Goal: Task Accomplishment & Management: Complete application form

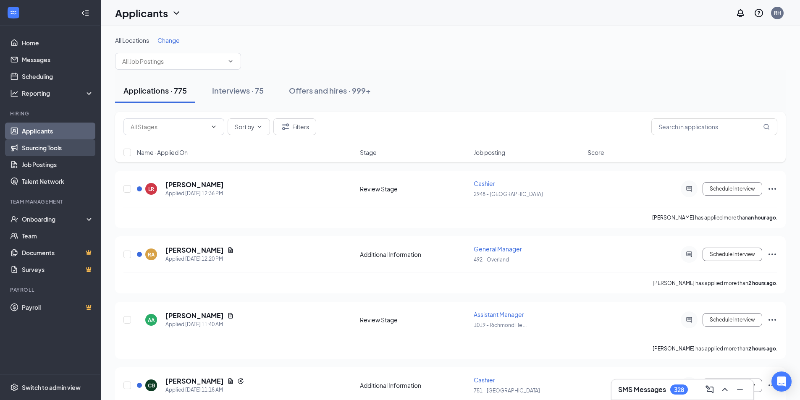
click at [47, 144] on link "Sourcing Tools" at bounding box center [58, 147] width 72 height 17
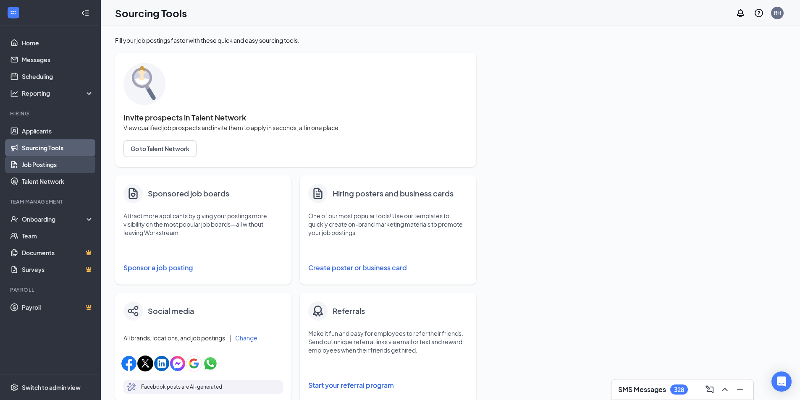
click at [44, 164] on link "Job Postings" at bounding box center [58, 164] width 72 height 17
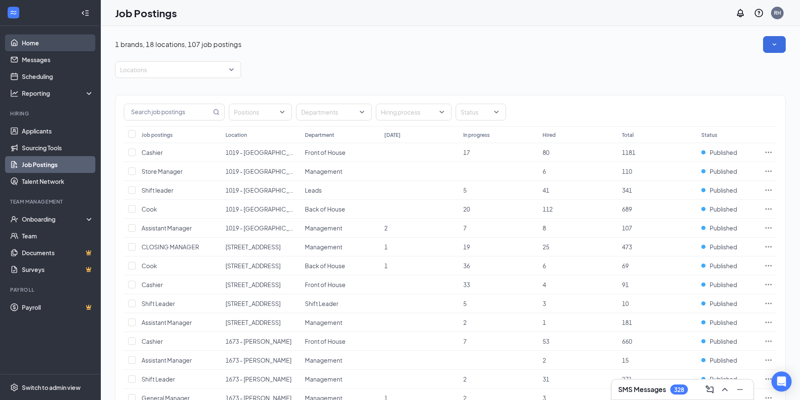
click at [38, 41] on link "Home" at bounding box center [58, 42] width 72 height 17
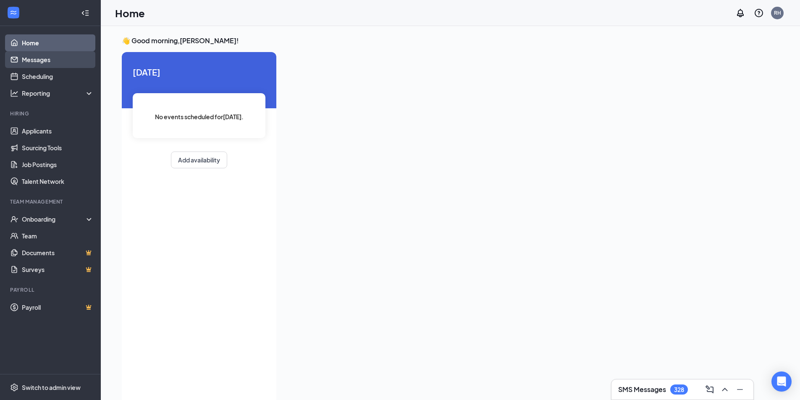
click at [43, 56] on link "Messages" at bounding box center [58, 59] width 72 height 17
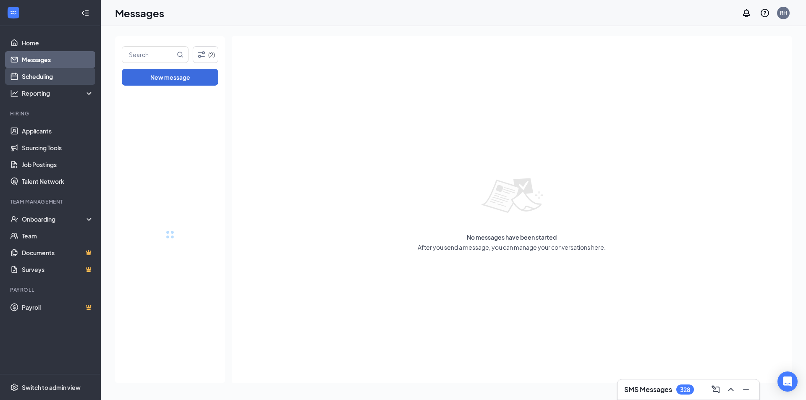
click at [41, 78] on link "Scheduling" at bounding box center [58, 76] width 72 height 17
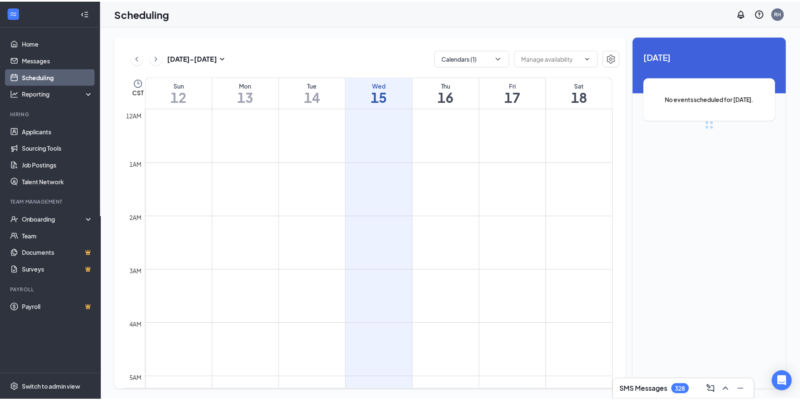
scroll to position [413, 0]
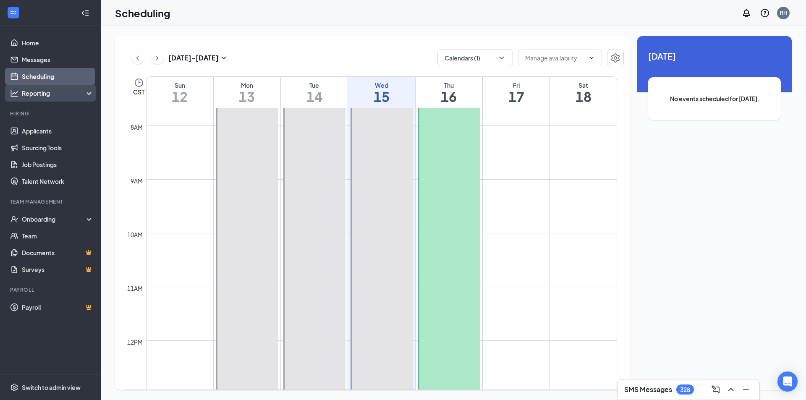
click at [45, 92] on div "Reporting" at bounding box center [58, 93] width 72 height 8
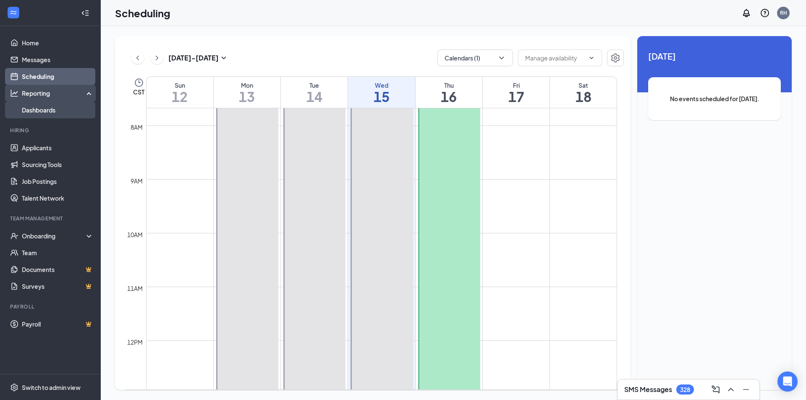
click at [45, 111] on link "Dashboards" at bounding box center [58, 110] width 72 height 17
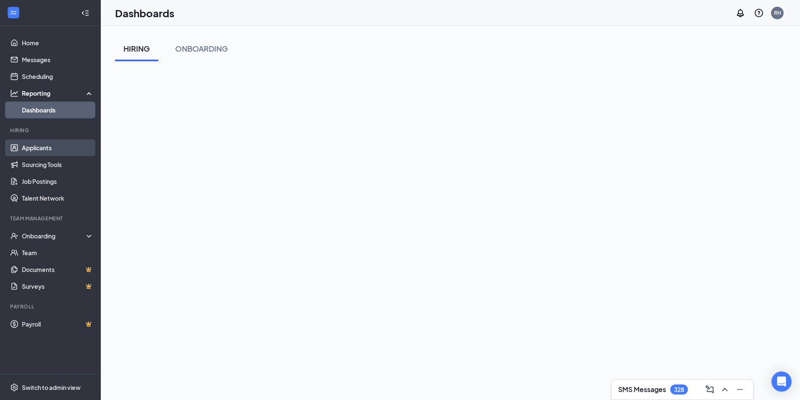
click at [44, 151] on link "Applicants" at bounding box center [58, 147] width 72 height 17
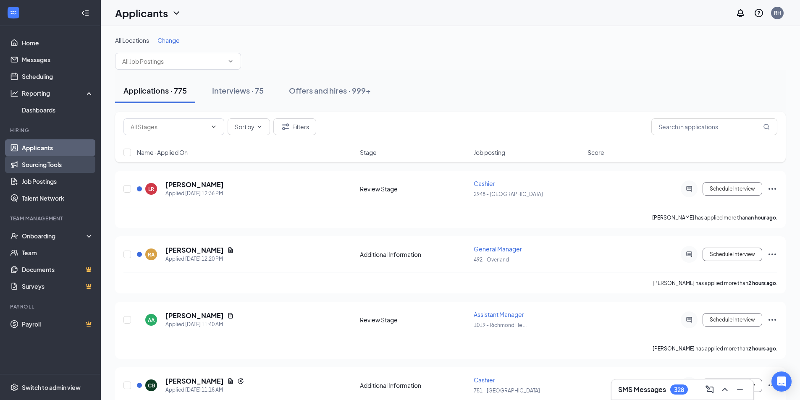
click at [48, 167] on link "Sourcing Tools" at bounding box center [58, 164] width 72 height 17
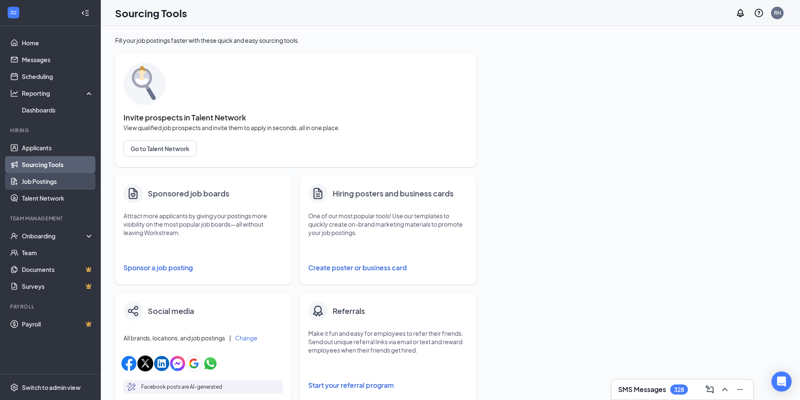
click at [48, 182] on link "Job Postings" at bounding box center [58, 181] width 72 height 17
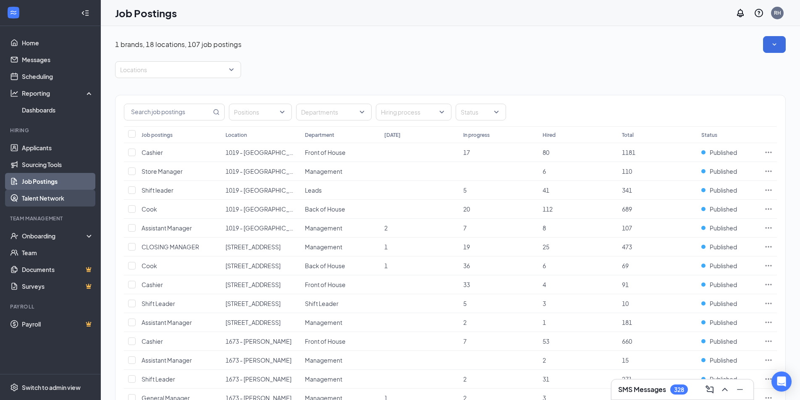
click at [49, 195] on link "Talent Network" at bounding box center [58, 198] width 72 height 17
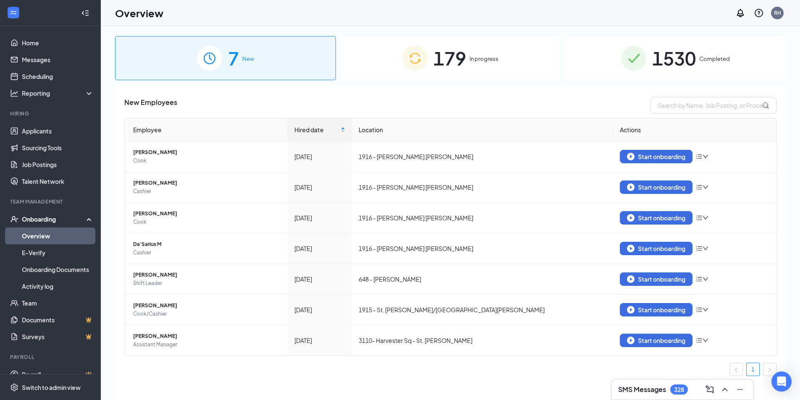
click at [454, 53] on span "179" at bounding box center [449, 58] width 33 height 29
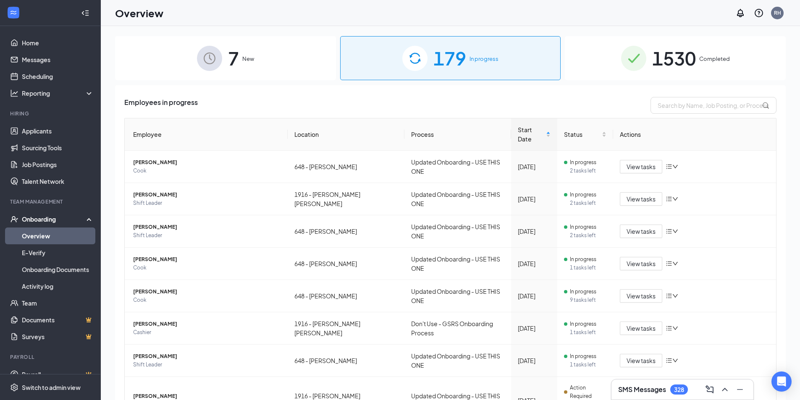
click at [670, 55] on span "1530" at bounding box center [674, 58] width 44 height 29
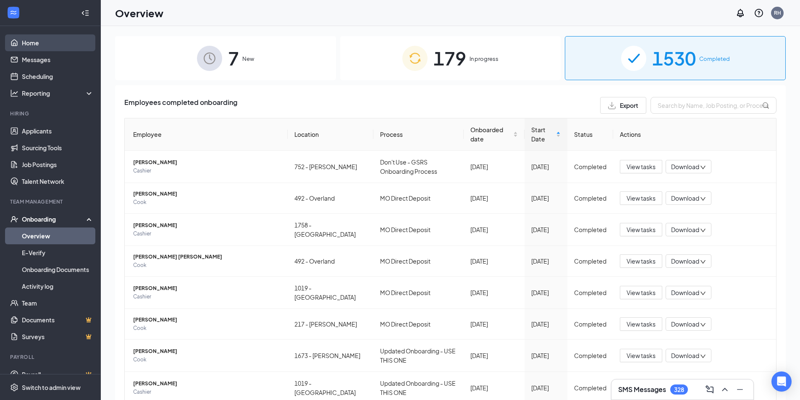
click at [36, 42] on link "Home" at bounding box center [58, 42] width 72 height 17
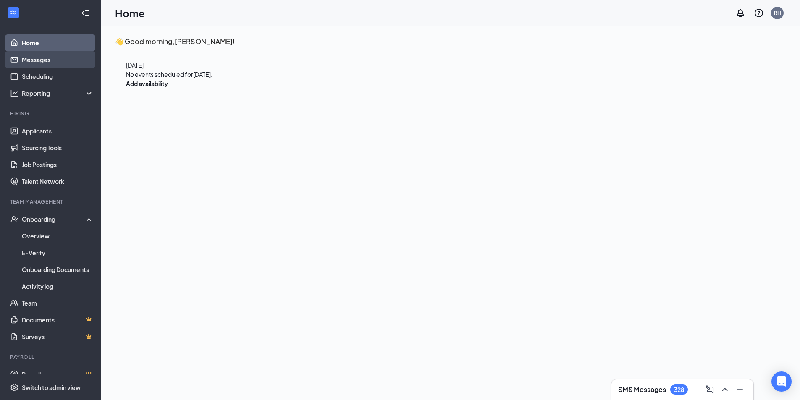
click at [34, 59] on link "Messages" at bounding box center [58, 59] width 72 height 17
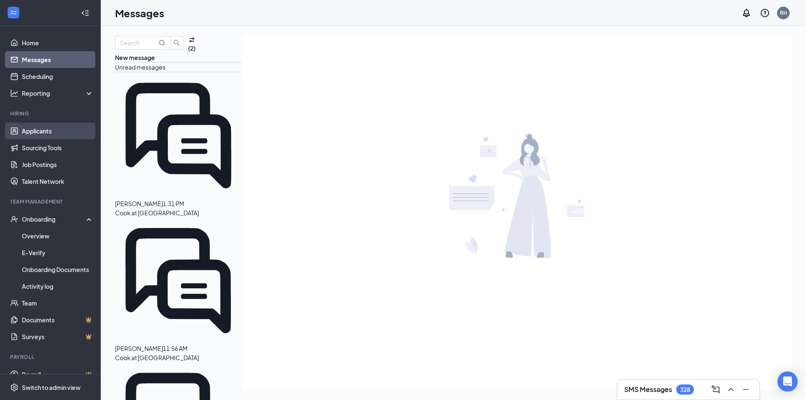
click at [40, 134] on link "Applicants" at bounding box center [58, 131] width 72 height 17
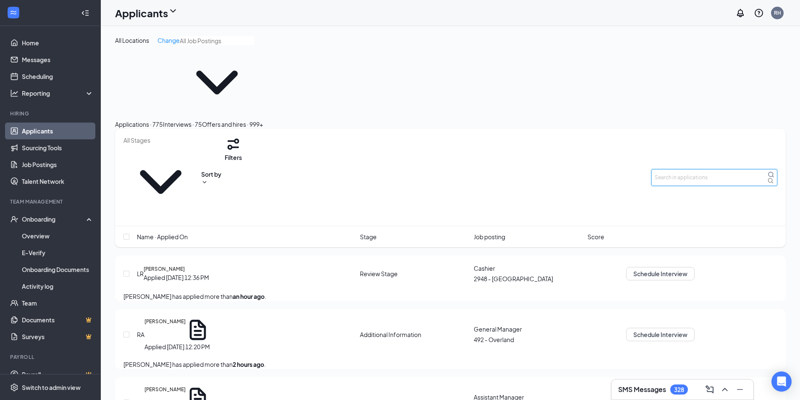
click at [690, 169] on input "text" at bounding box center [714, 177] width 126 height 17
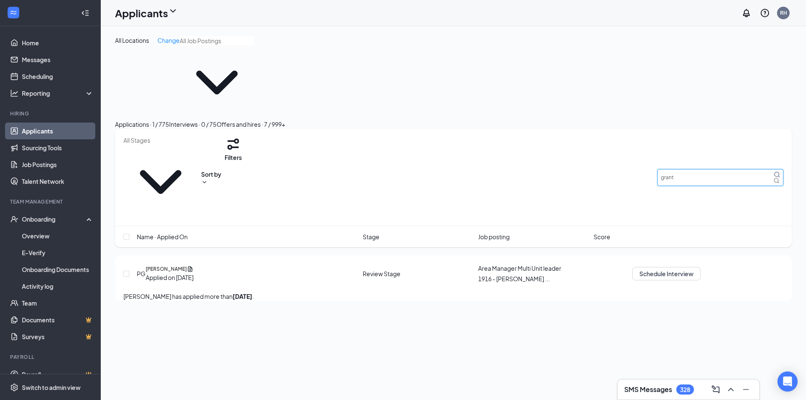
type input "grant"
click at [24, 113] on div "Hiring" at bounding box center [51, 113] width 82 height 7
click at [54, 92] on div "Reporting" at bounding box center [58, 93] width 72 height 8
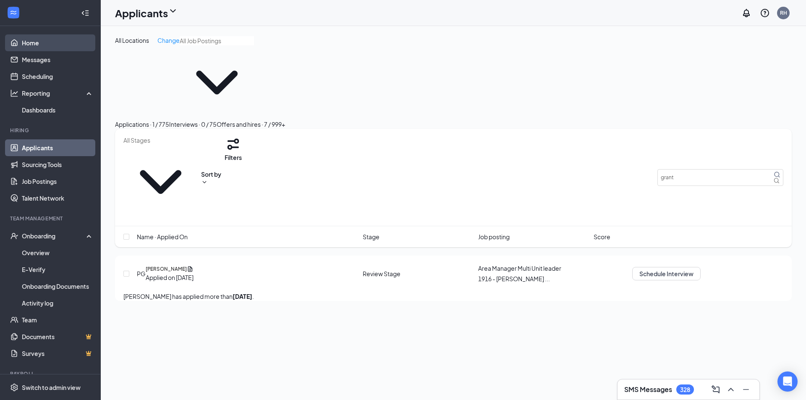
click at [37, 39] on link "Home" at bounding box center [58, 42] width 72 height 17
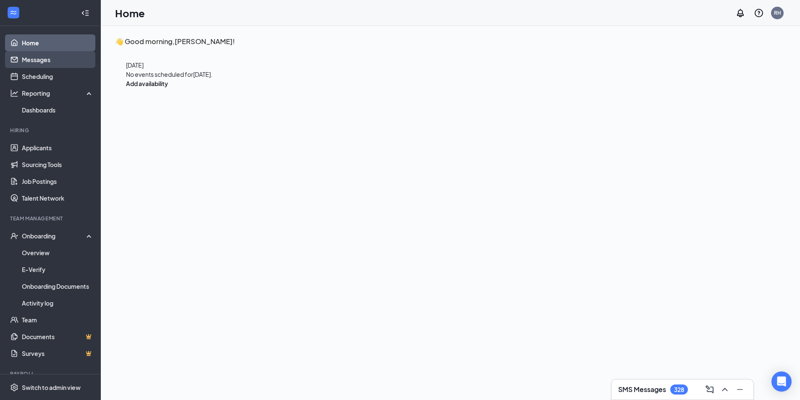
click at [48, 58] on link "Messages" at bounding box center [58, 59] width 72 height 17
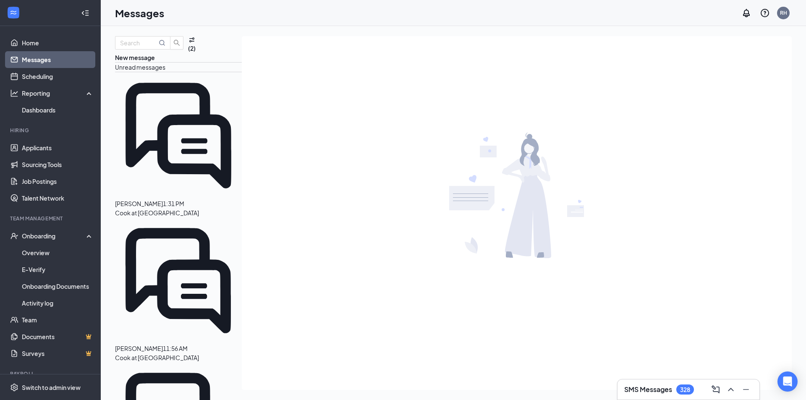
drag, startPoint x: 48, startPoint y: 58, endPoint x: 37, endPoint y: 63, distance: 12.4
click at [37, 63] on link "Messages" at bounding box center [58, 59] width 72 height 17
click at [41, 77] on link "Scheduling" at bounding box center [58, 76] width 72 height 17
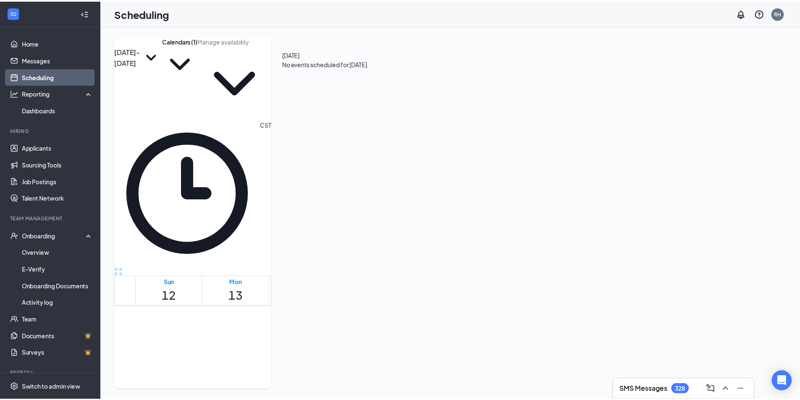
scroll to position [413, 0]
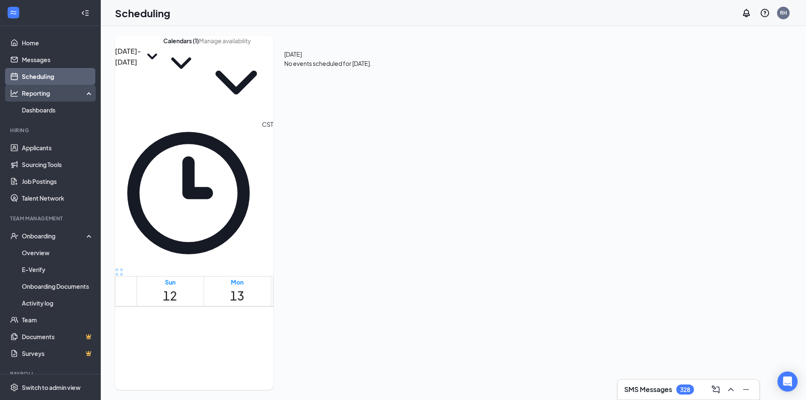
click at [61, 92] on div "Reporting" at bounding box center [58, 93] width 72 height 8
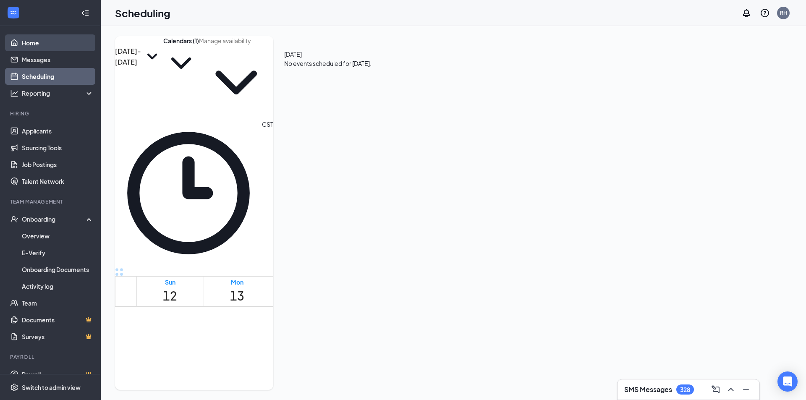
click at [42, 42] on link "Home" at bounding box center [58, 42] width 72 height 17
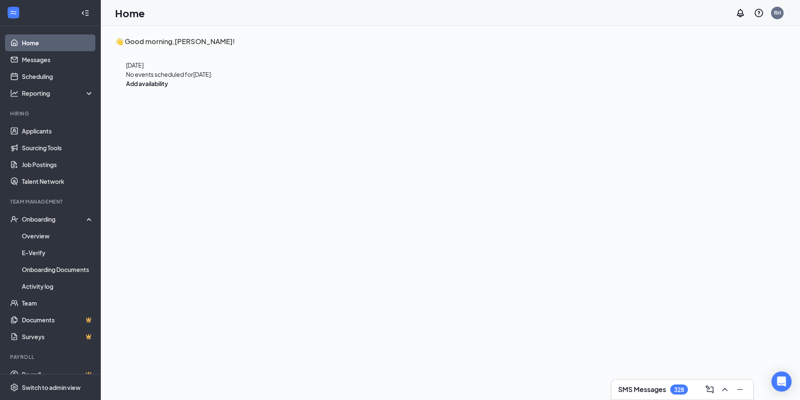
click at [11, 11] on icon "WorkstreamLogo" at bounding box center [13, 12] width 8 height 8
click at [50, 137] on link "Applicants" at bounding box center [58, 131] width 72 height 17
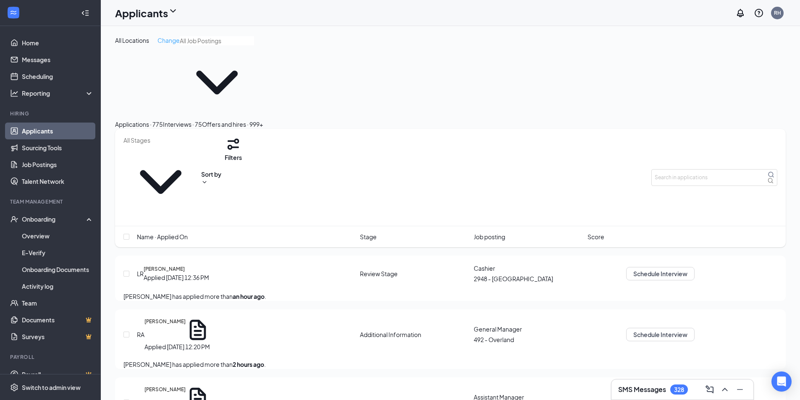
click at [172, 41] on span "Change" at bounding box center [169, 41] width 22 height 8
click at [149, 47] on div "All Locations" at bounding box center [133, 42] width 31 height 10
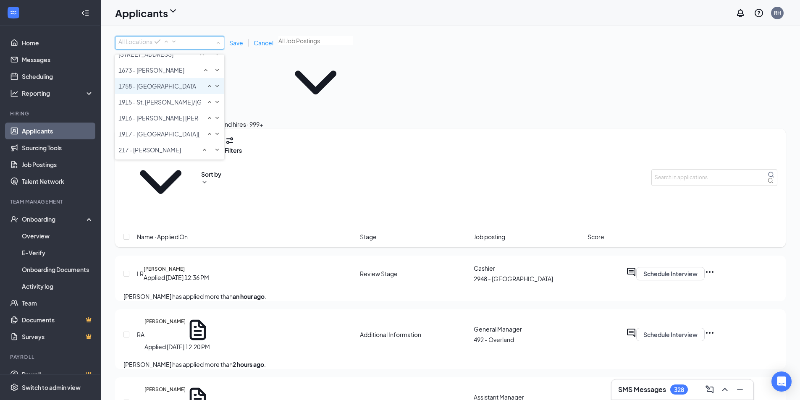
scroll to position [168, 0]
click at [165, 42] on span "2780 - [GEOGRAPHIC_DATA]" at bounding box center [157, 38] width 79 height 8
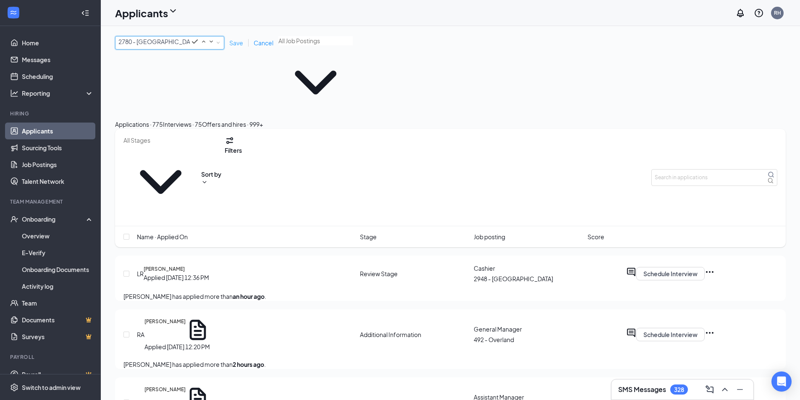
click at [236, 44] on span "Save" at bounding box center [236, 43] width 14 height 8
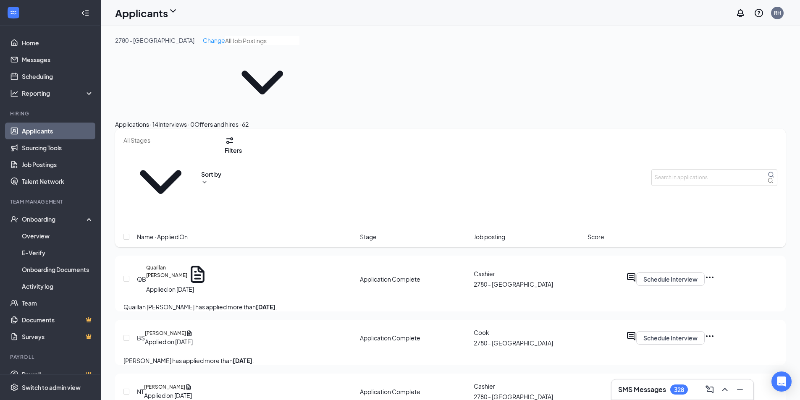
click at [232, 63] on icon "ChevronDown" at bounding box center [262, 82] width 74 height 74
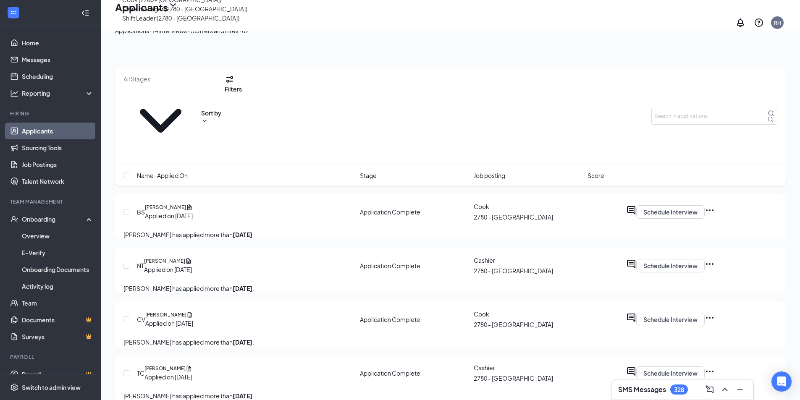
scroll to position [42, 0]
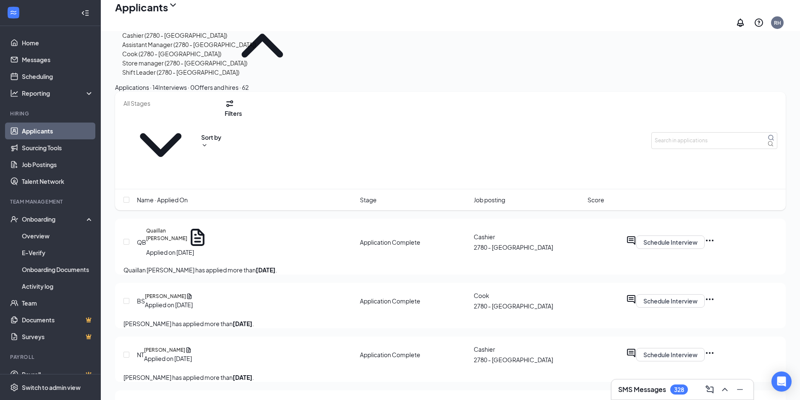
click at [170, 58] on div "Cook (2780 - [GEOGRAPHIC_DATA])" at bounding box center [171, 53] width 99 height 9
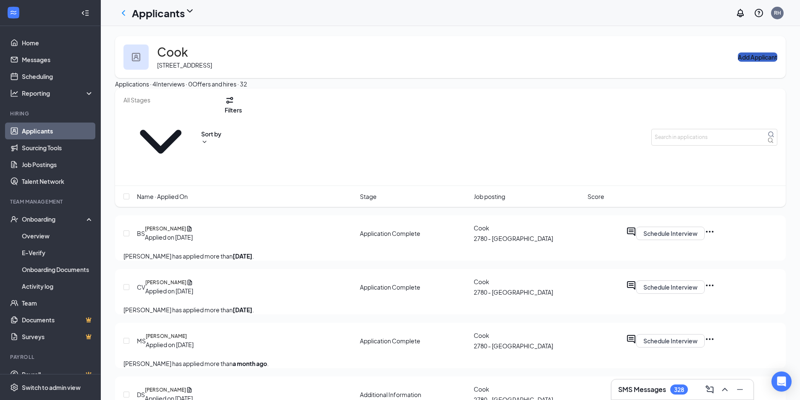
click at [757, 57] on button "Add Applicant" at bounding box center [757, 57] width 39 height 9
type input "[PERSON_NAME]"
type input "G"
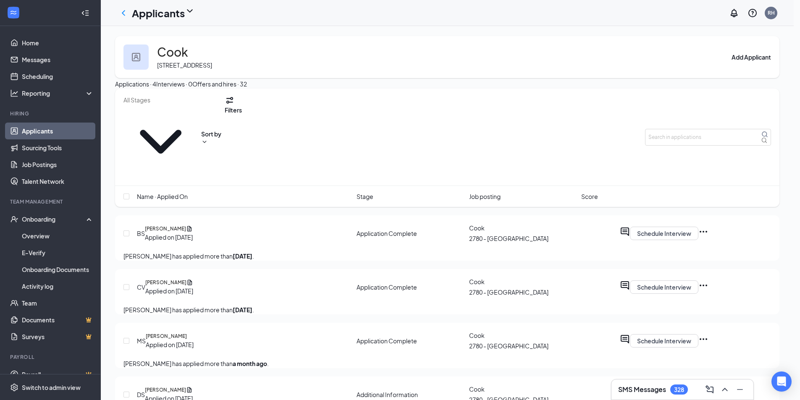
type input "Grant"
type input "[PERSON_NAME][EMAIL_ADDRESS][DOMAIN_NAME]"
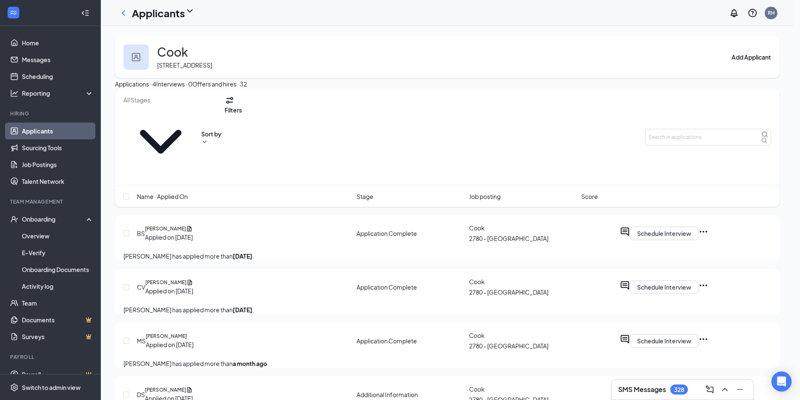
type input "1"
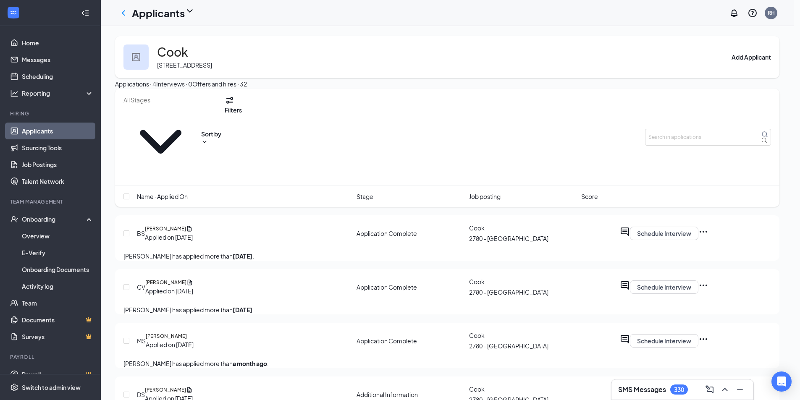
type input "5"
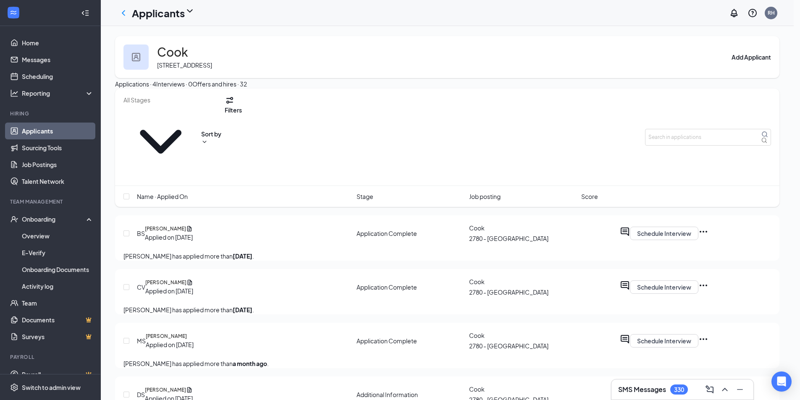
type input "3147039405"
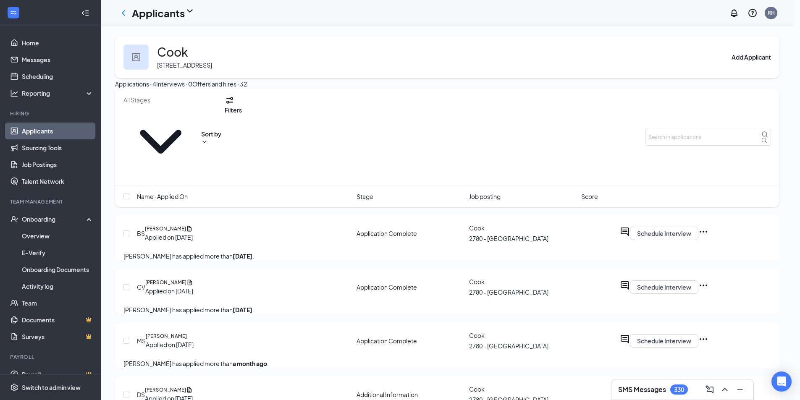
type input "[PHONE_NUMBER]"
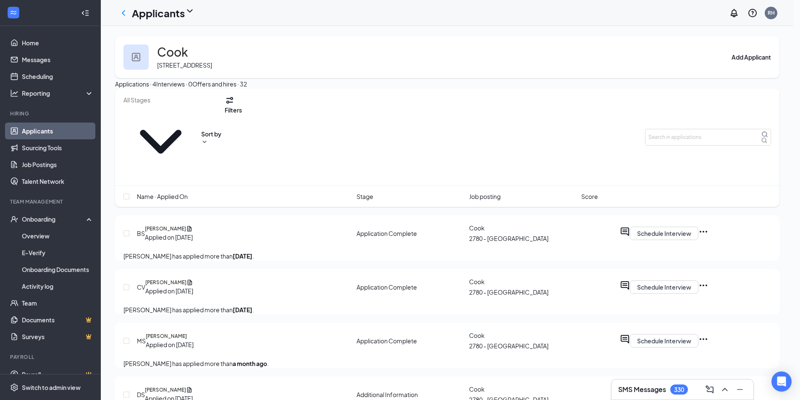
drag, startPoint x: 391, startPoint y: 308, endPoint x: 391, endPoint y: 316, distance: 7.6
drag, startPoint x: 391, startPoint y: 316, endPoint x: 379, endPoint y: 323, distance: 14.0
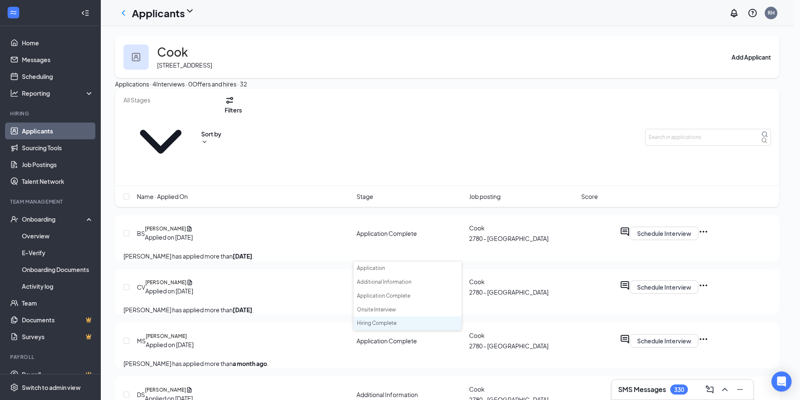
click at [379, 323] on li "Hiring Complete" at bounding box center [408, 324] width 108 height 14
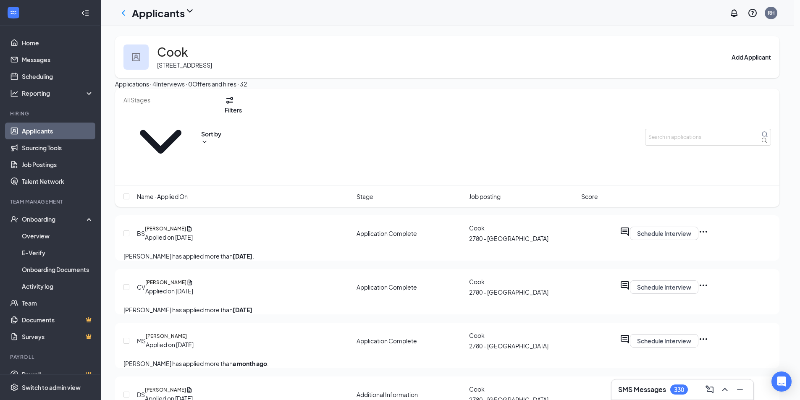
type input "15572158745"
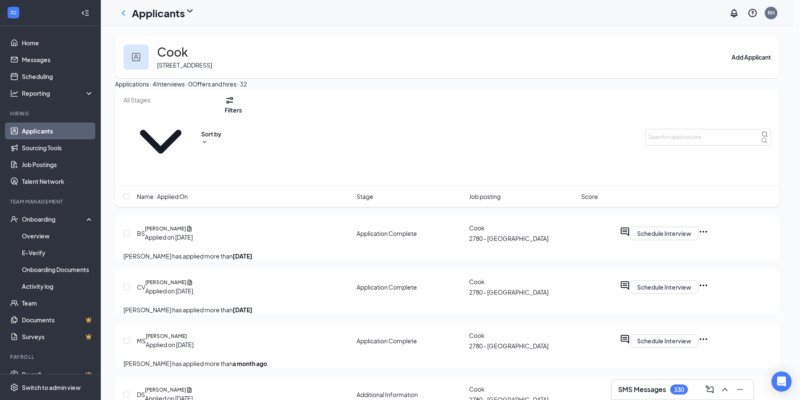
click at [760, 54] on button "Add Applicant" at bounding box center [757, 57] width 39 height 9
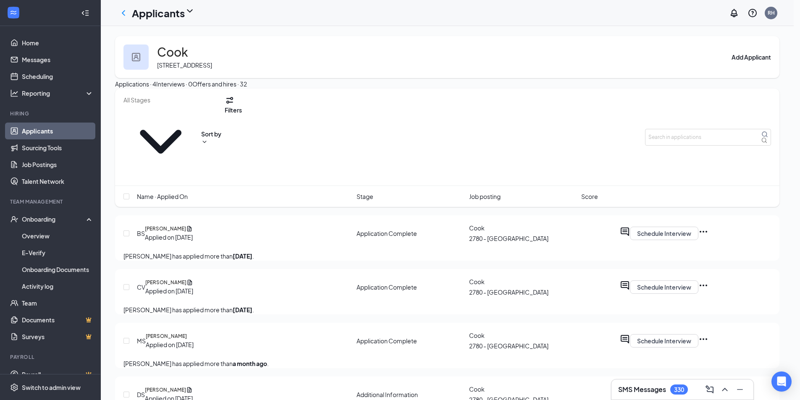
type input "[PERSON_NAME]"
type input "Grant"
type input "[PERSON_NAME][EMAIL_ADDRESS][DOMAIN_NAME]"
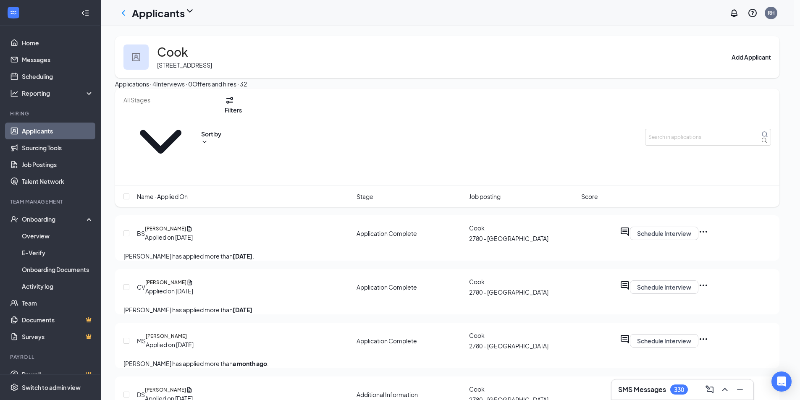
click at [386, 321] on li "Hiring Complete" at bounding box center [408, 324] width 108 height 14
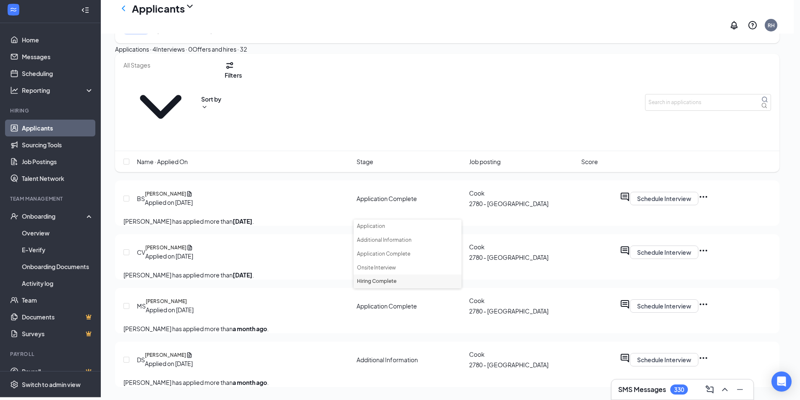
scroll to position [44, 0]
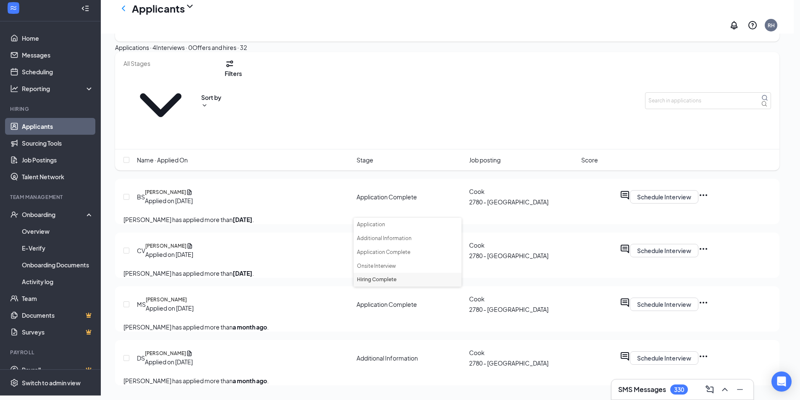
click at [381, 280] on li "Hiring Complete" at bounding box center [408, 280] width 108 height 14
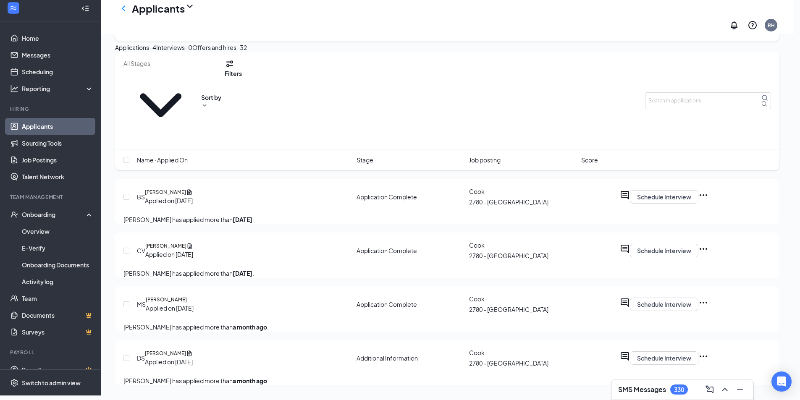
type input "[PHONE_NUMBER]"
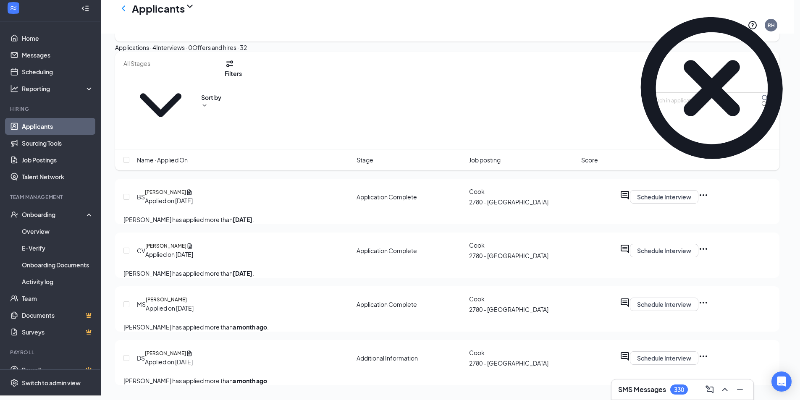
drag, startPoint x: 784, startPoint y: 7, endPoint x: 785, endPoint y: 14, distance: 6.7
click at [784, 8] on div at bounding box center [712, 88] width 168 height 168
click at [628, 172] on icon "Cross" at bounding box center [628, 172] width 0 height 0
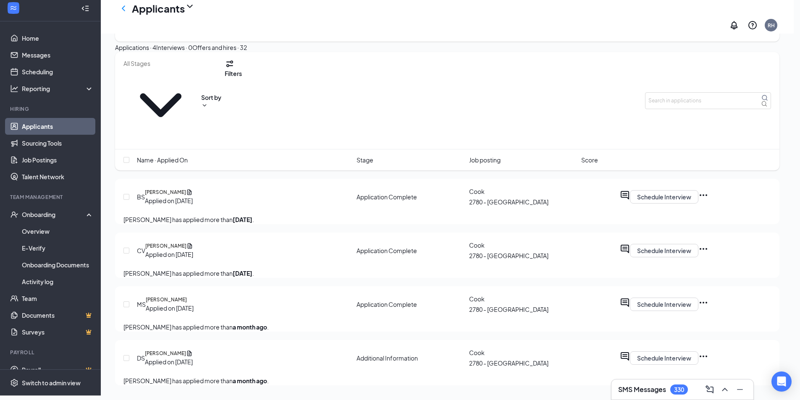
type input "[PERSON_NAME][EMAIL_ADDRESS][DOMAIN_NAME]"
type input "Grant"
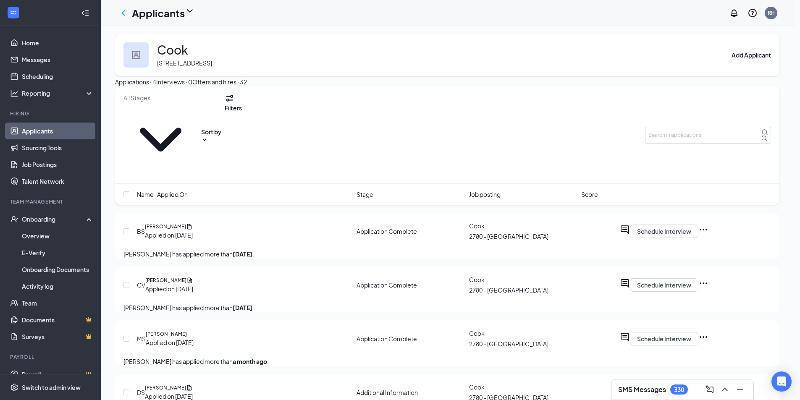
type input "[PERSON_NAME]"
click at [401, 270] on li "Application" at bounding box center [408, 269] width 108 height 14
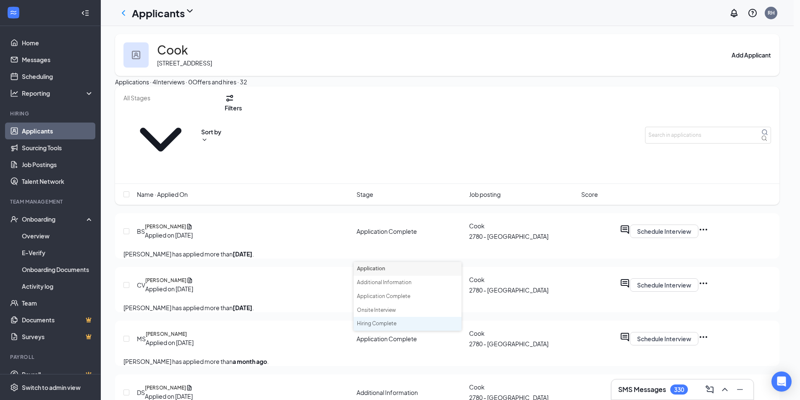
click at [375, 322] on li "Hiring Complete" at bounding box center [408, 324] width 108 height 14
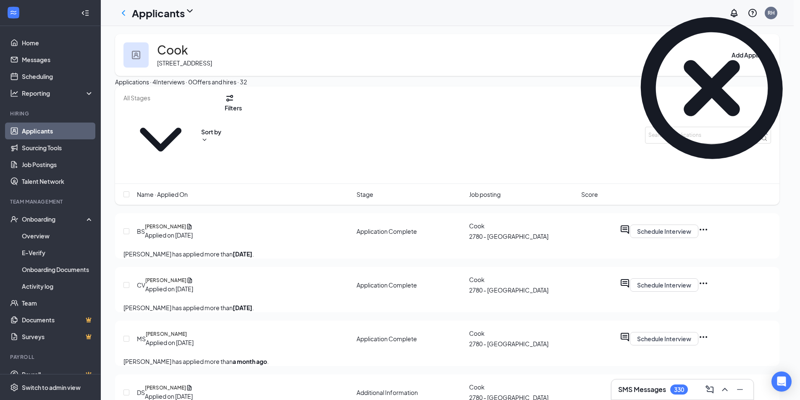
click at [635, 175] on icon "Cross" at bounding box center [632, 177] width 5 height 5
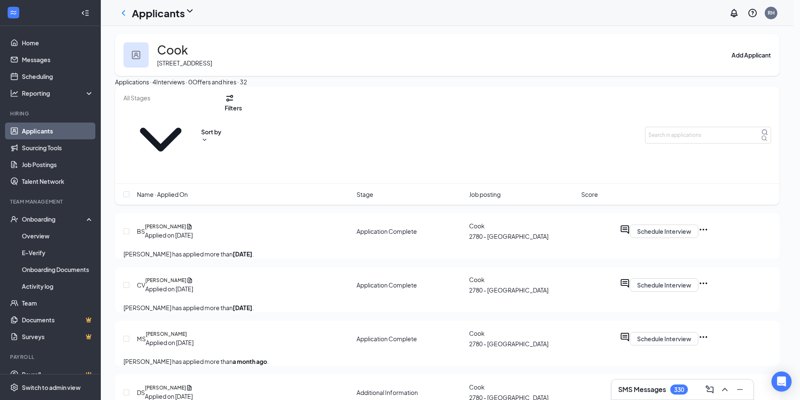
drag, startPoint x: 768, startPoint y: 23, endPoint x: 678, endPoint y: 69, distance: 100.9
drag, startPoint x: 678, startPoint y: 69, endPoint x: 425, endPoint y: 199, distance: 285.0
type input "5572155745"
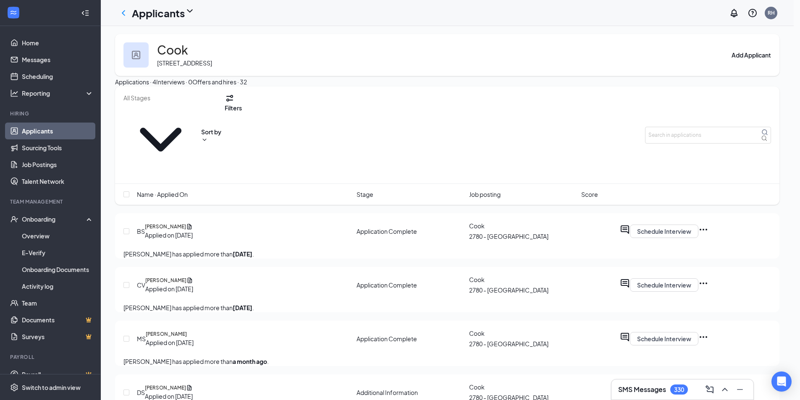
click at [34, 131] on link "Applicants" at bounding box center [58, 131] width 72 height 17
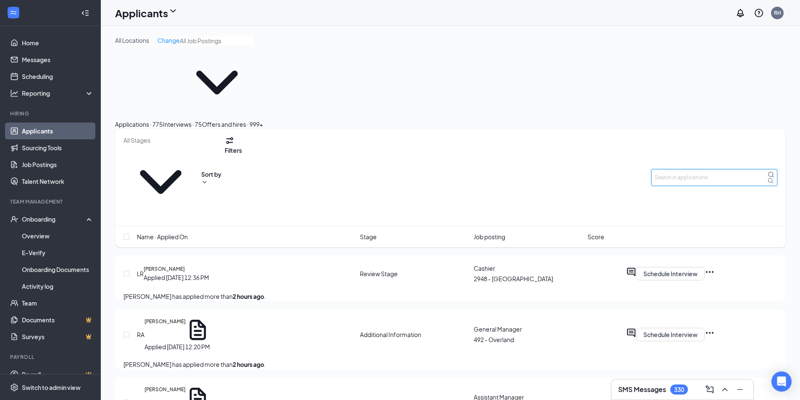
click at [699, 169] on input "text" at bounding box center [714, 177] width 126 height 17
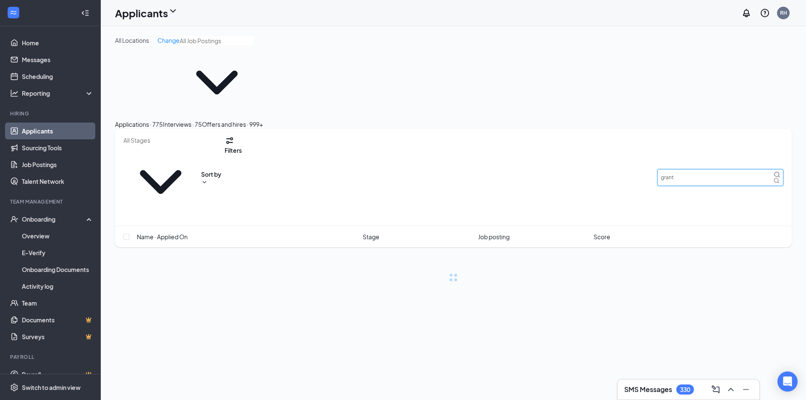
type input "grant"
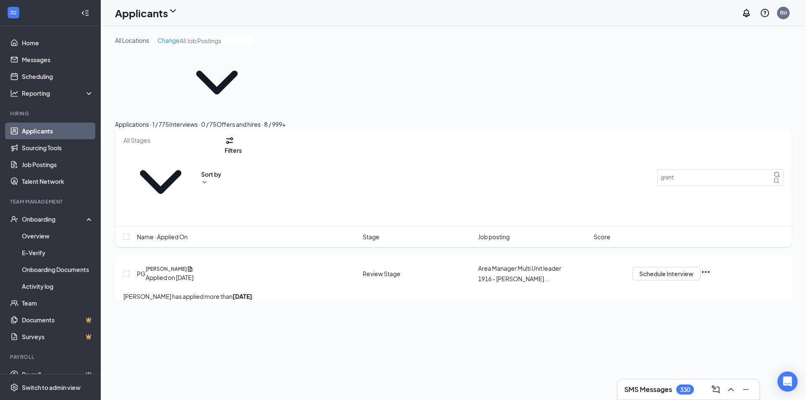
click at [753, 120] on div "Applications · 1 / 775 Interviews · 0 / 75 Offers and hires · 8 / 999+" at bounding box center [453, 124] width 677 height 9
click at [20, 221] on div "Onboarding" at bounding box center [50, 219] width 101 height 17
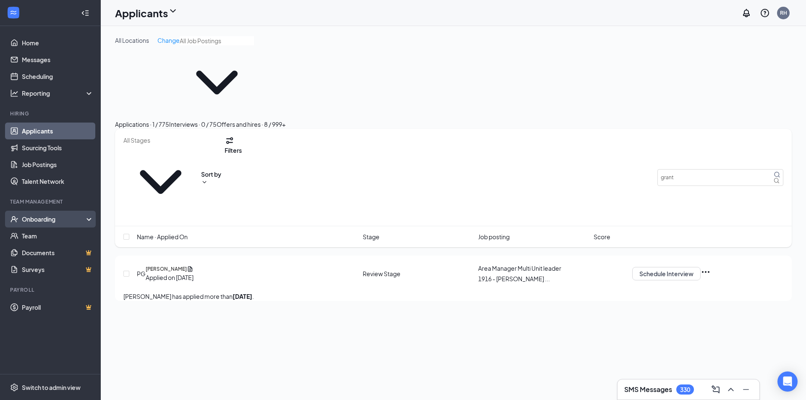
click at [36, 222] on div "Onboarding" at bounding box center [54, 219] width 65 height 8
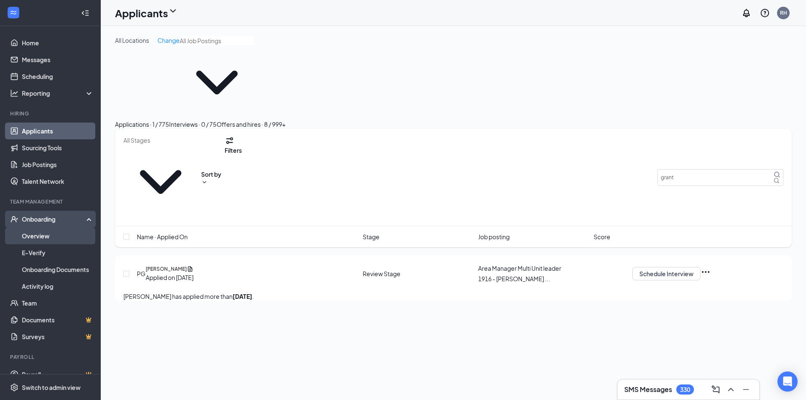
click at [36, 236] on link "Overview" at bounding box center [58, 236] width 72 height 17
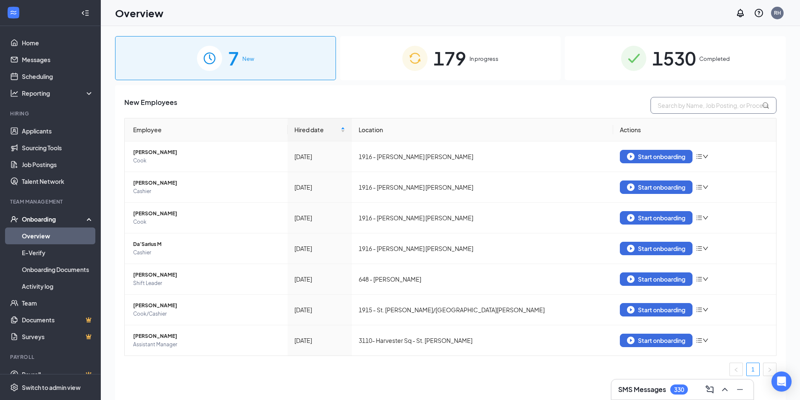
click at [669, 102] on input "text" at bounding box center [714, 105] width 126 height 17
type input "grant"
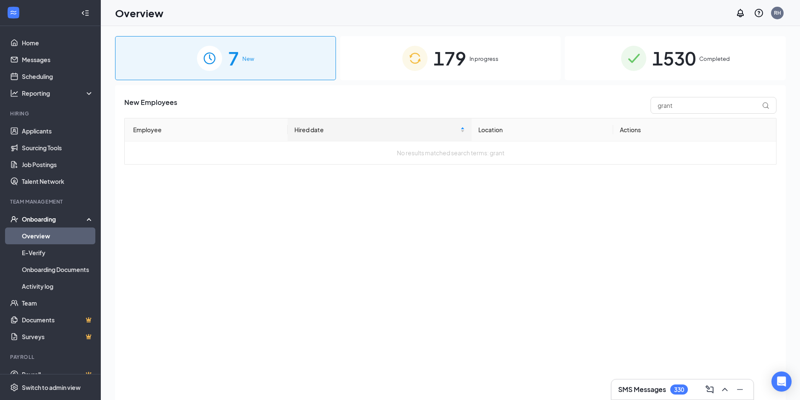
click at [512, 66] on div "179 In progress" at bounding box center [450, 58] width 221 height 44
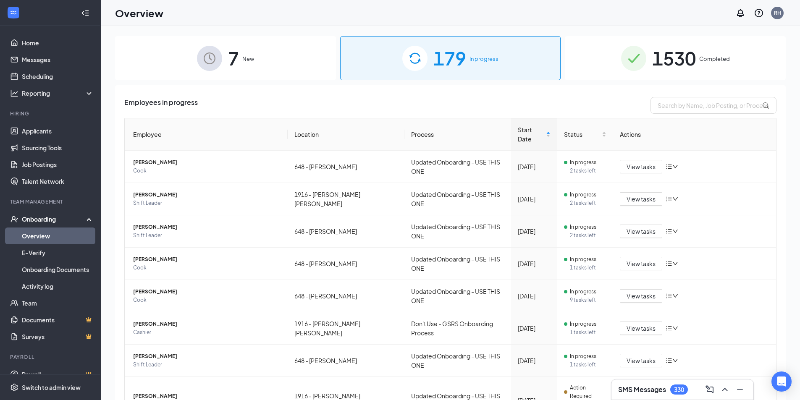
click at [652, 50] on span "1530" at bounding box center [674, 58] width 44 height 29
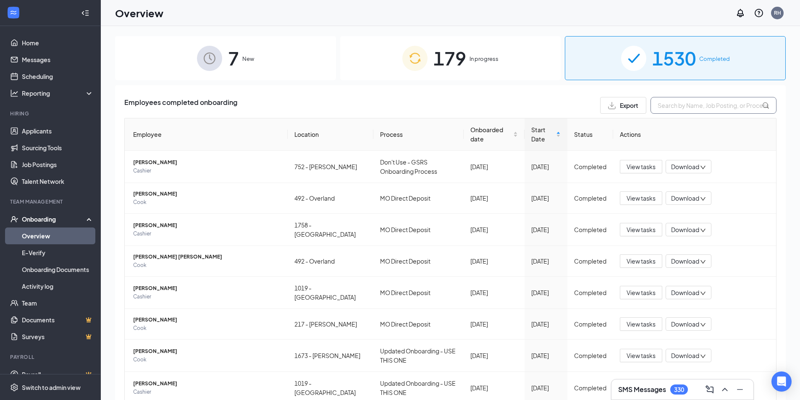
click at [659, 110] on input "text" at bounding box center [714, 105] width 126 height 17
type input "grant"
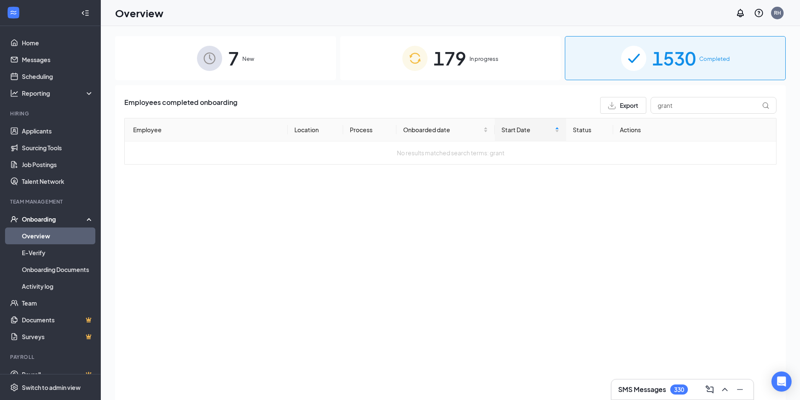
click at [472, 64] on div "179 In progress" at bounding box center [450, 58] width 221 height 44
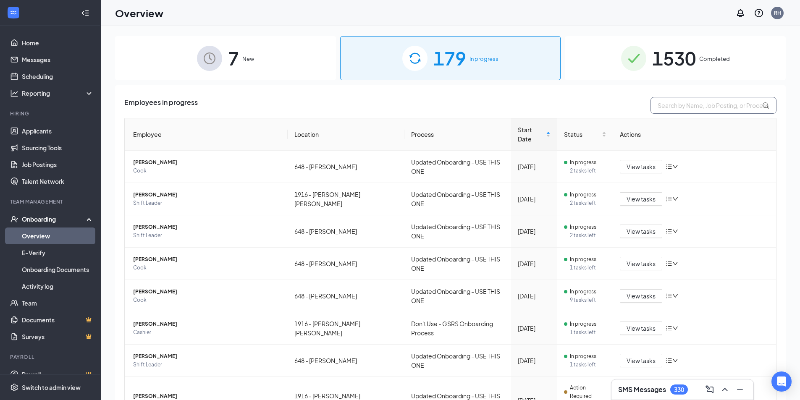
click at [684, 107] on input "text" at bounding box center [714, 105] width 126 height 17
type input "grant"
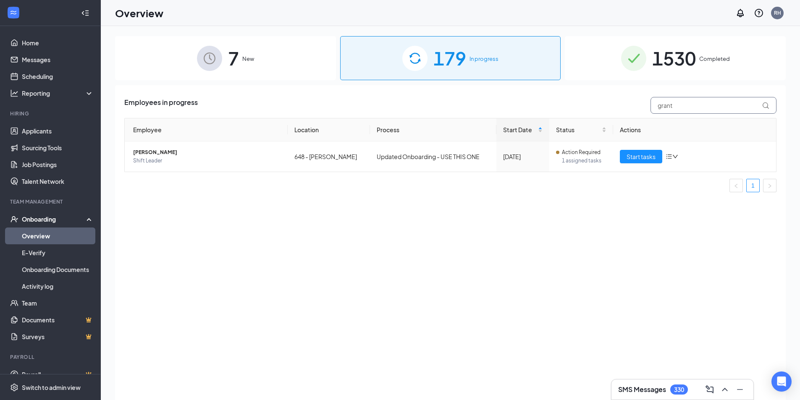
click at [714, 104] on input "grant" at bounding box center [714, 105] width 126 height 17
click at [40, 130] on link "Applicants" at bounding box center [58, 131] width 72 height 17
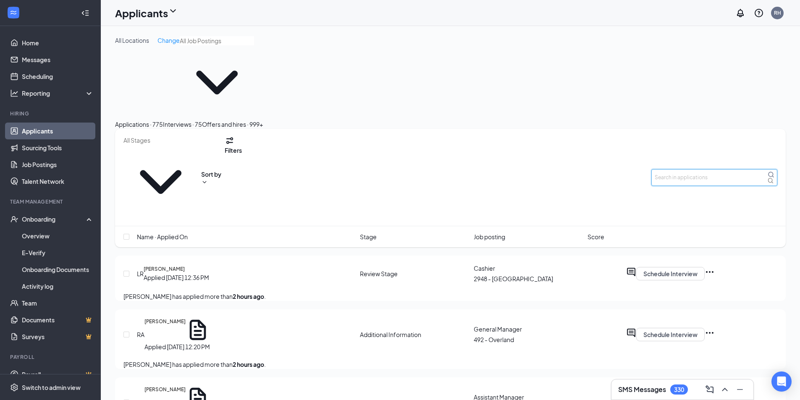
click at [666, 169] on input "text" at bounding box center [714, 177] width 126 height 17
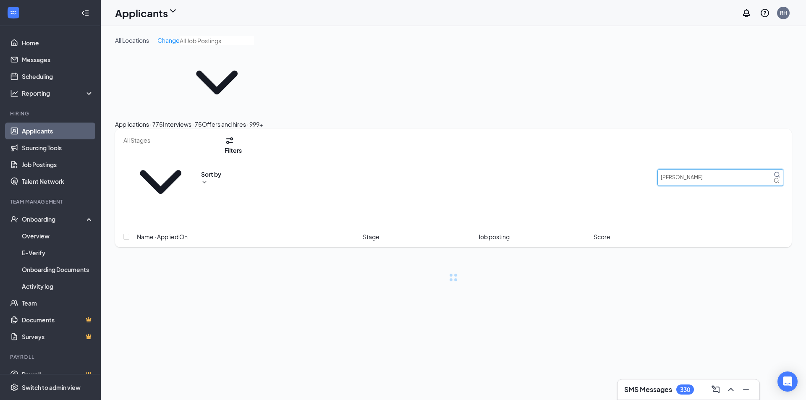
type input "[PERSON_NAME]"
drag, startPoint x: 305, startPoint y: 89, endPoint x: 307, endPoint y: 93, distance: 4.3
click at [263, 120] on div "Offers and hires · 999+" at bounding box center [232, 124] width 61 height 9
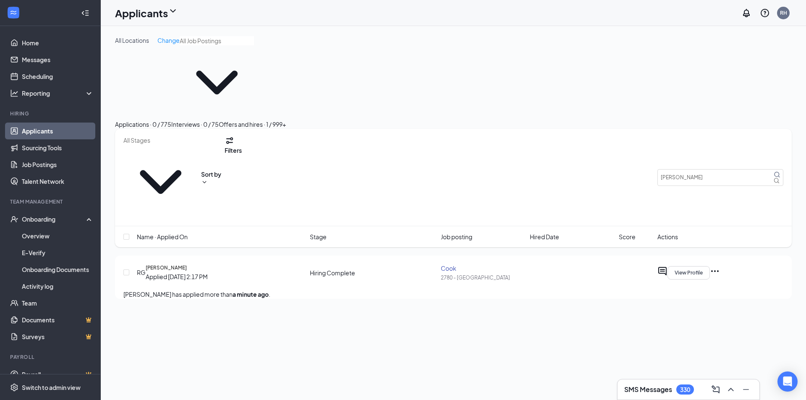
click at [726, 266] on div "View Profile" at bounding box center [721, 272] width 126 height 13
click at [703, 270] on span "View Profile" at bounding box center [689, 273] width 28 height 6
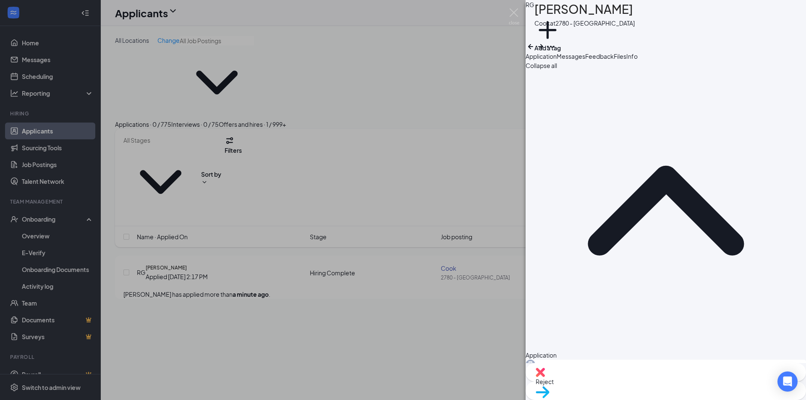
click at [712, 382] on div "Move to stage" at bounding box center [666, 391] width 281 height 18
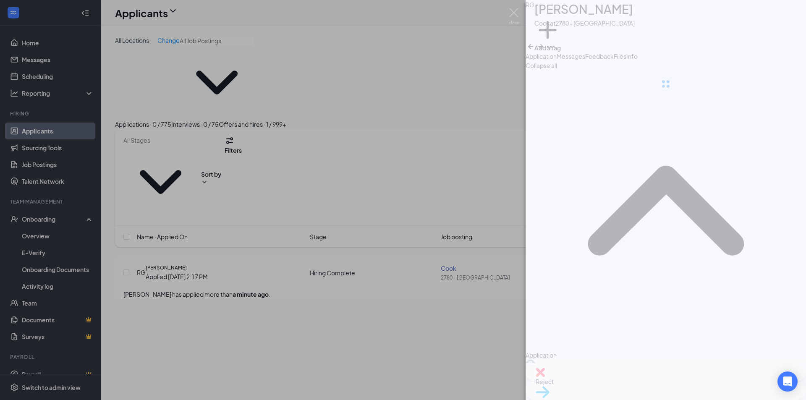
type input "Hiring Complete (current stage)"
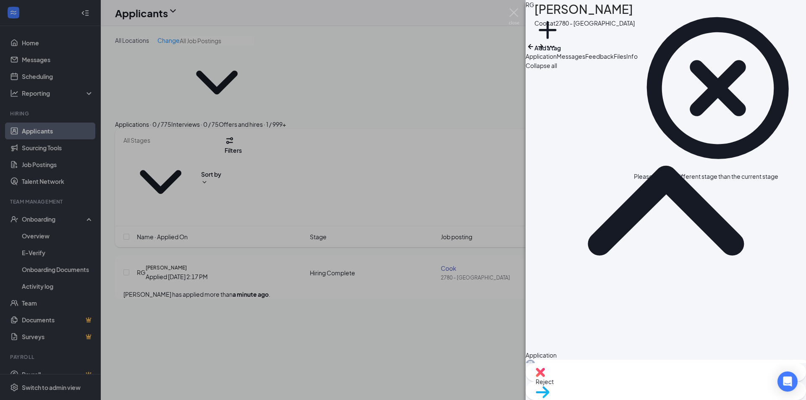
click at [326, 245] on div "RG [PERSON_NAME] at 2780 - Manchester Add a tag Application Messages Feedback F…" at bounding box center [403, 200] width 806 height 400
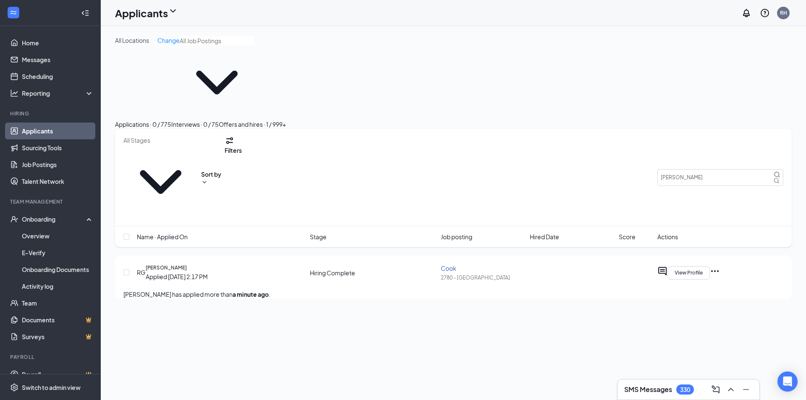
click at [720, 266] on icon "Ellipses" at bounding box center [715, 271] width 10 height 10
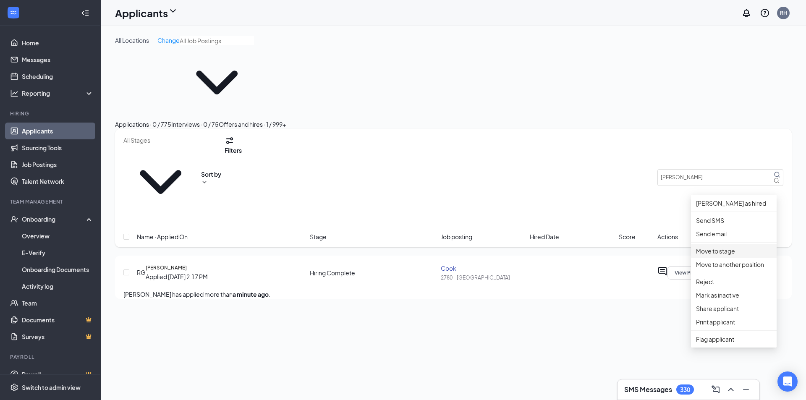
click at [710, 256] on p "Move to stage" at bounding box center [734, 251] width 76 height 9
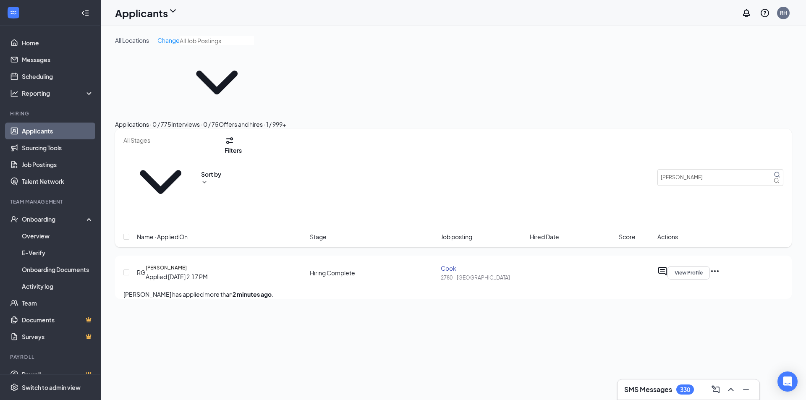
type input "Application Complete"
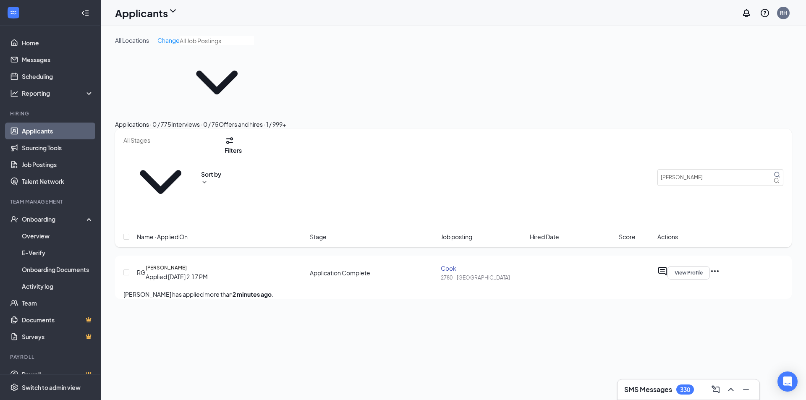
click at [719, 270] on icon "Ellipses" at bounding box center [716, 271] width 8 height 2
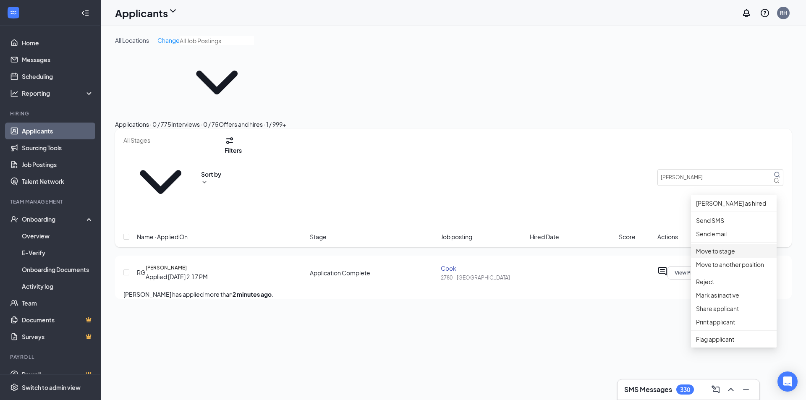
click at [714, 256] on p "Move to stage" at bounding box center [734, 251] width 76 height 9
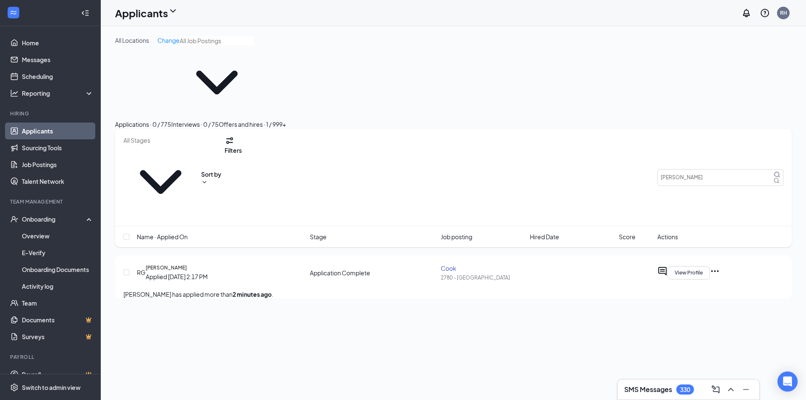
type input "Hiring Complete"
click at [37, 235] on link "Overview" at bounding box center [58, 236] width 72 height 17
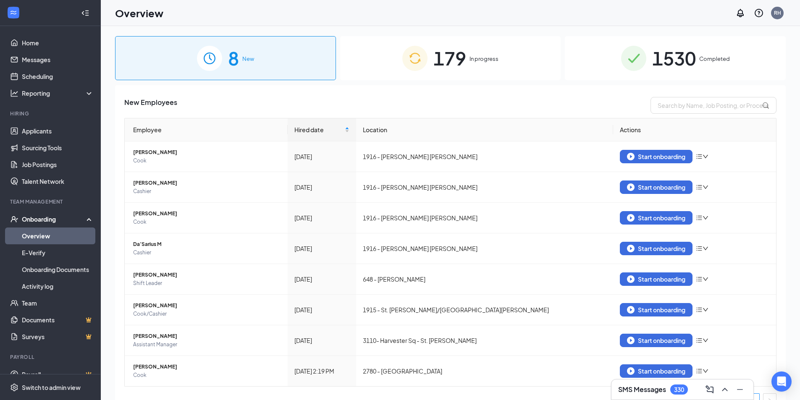
click at [420, 71] on div "179 In progress" at bounding box center [450, 58] width 221 height 44
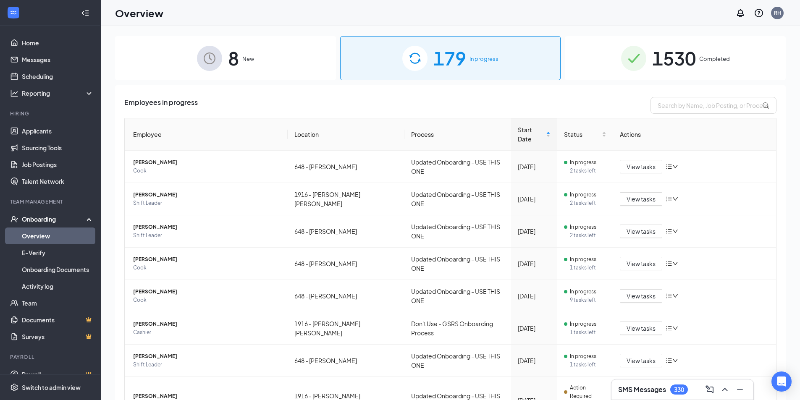
click at [264, 74] on div "8 New" at bounding box center [225, 58] width 221 height 44
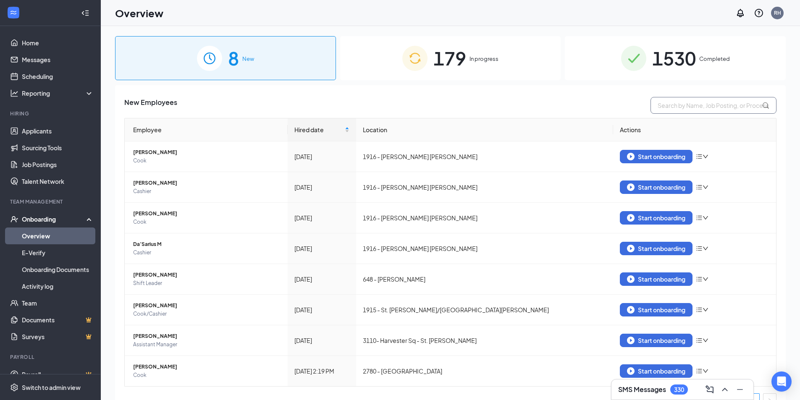
click at [665, 105] on input "text" at bounding box center [714, 105] width 126 height 17
type input "grant"
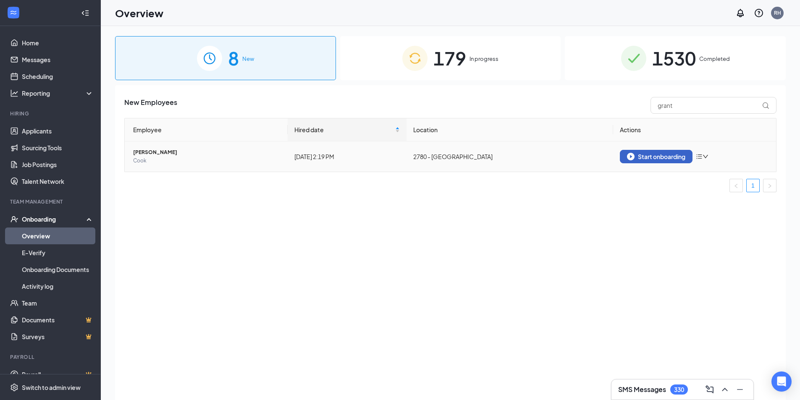
click at [647, 152] on button "Start onboarding" at bounding box center [656, 156] width 73 height 13
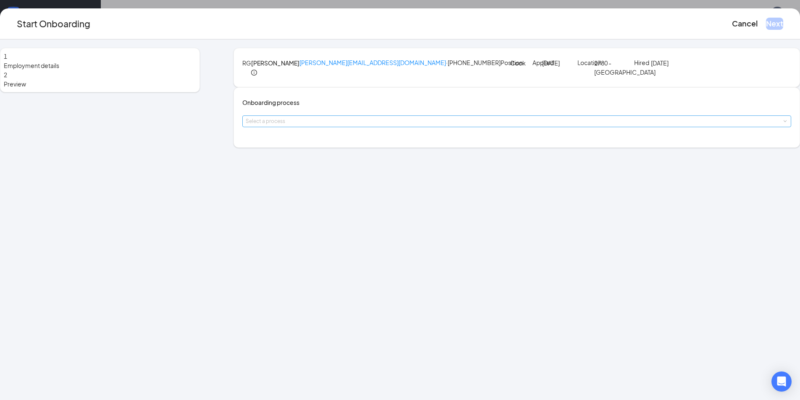
click at [405, 126] on div "Select a process" at bounding box center [515, 121] width 538 height 8
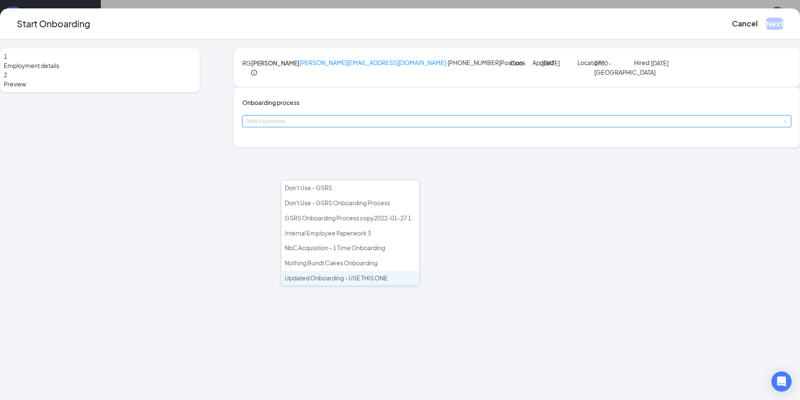
click at [331, 277] on span "Updated Onboarding - USE THIS ONE" at bounding box center [336, 278] width 103 height 8
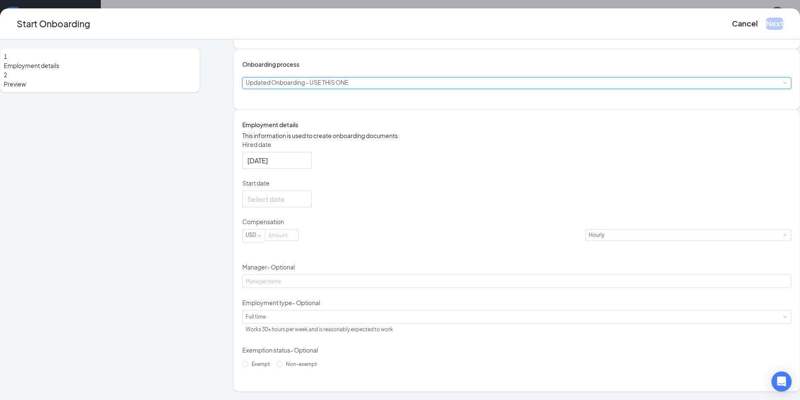
scroll to position [84, 0]
click at [307, 205] on div at bounding box center [276, 199] width 59 height 11
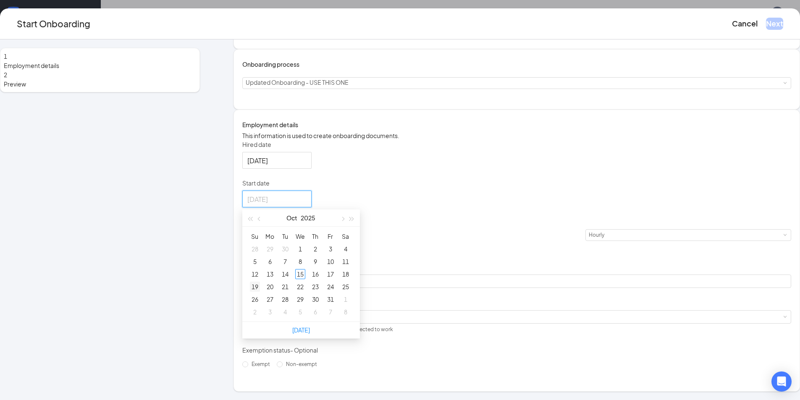
click at [260, 292] on div "19" at bounding box center [255, 287] width 10 height 10
type input "[DATE]"
click at [414, 169] on div "[DATE]" at bounding box center [516, 160] width 549 height 17
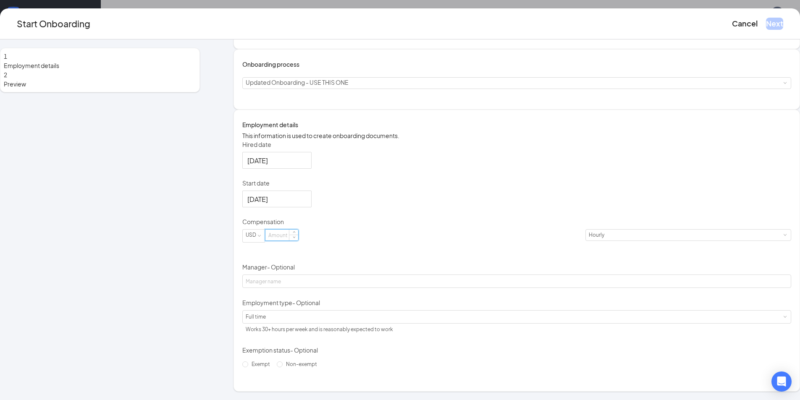
click at [298, 241] on input at bounding box center [281, 235] width 33 height 11
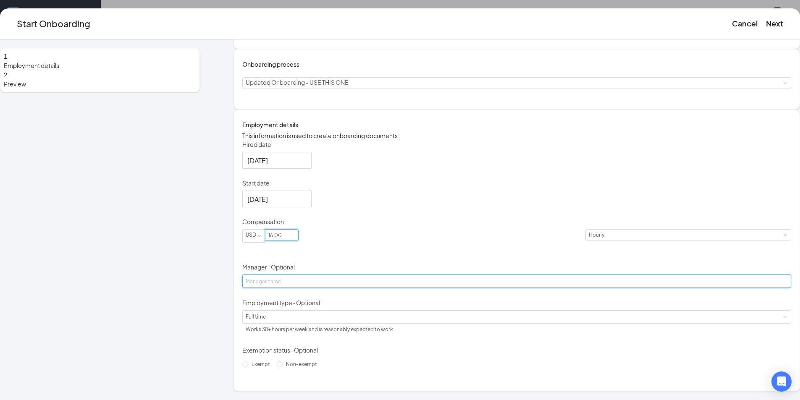
type input "16"
click at [307, 288] on input "Manager - Optional" at bounding box center [516, 281] width 549 height 13
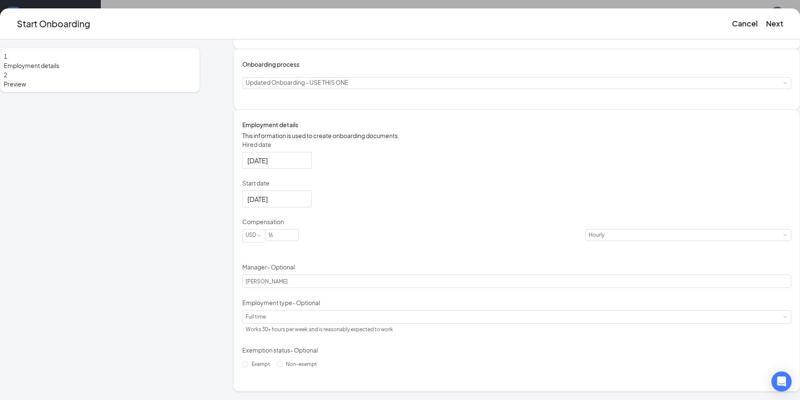
click at [295, 271] on span "- Optional" at bounding box center [281, 267] width 28 height 8
click at [313, 278] on input "[PERSON_NAME]" at bounding box center [516, 281] width 549 height 13
click at [314, 286] on input "[PERSON_NAME]" at bounding box center [516, 281] width 549 height 13
type input "[PERSON_NAME]"
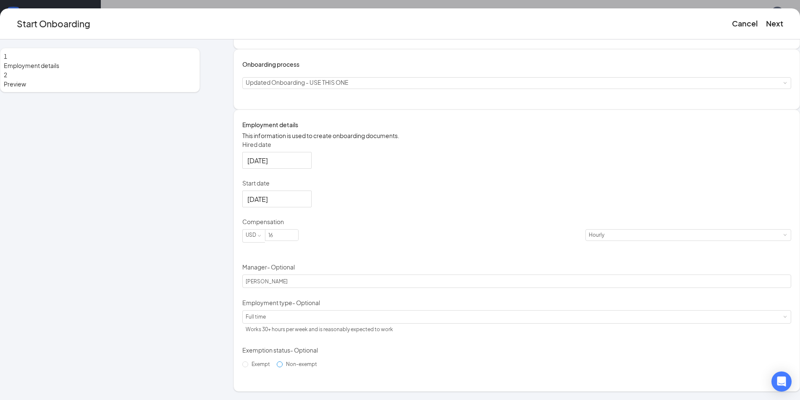
click at [284, 368] on span "Non-exempt" at bounding box center [302, 364] width 38 height 6
click at [283, 368] on input "Non-exempt" at bounding box center [280, 365] width 6 height 6
radio input "true"
click at [766, 21] on button "Next" at bounding box center [774, 24] width 17 height 12
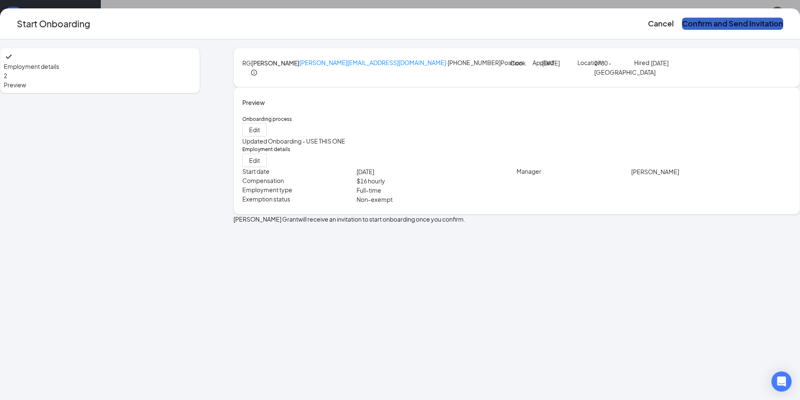
click at [682, 23] on button "Confirm and Send Invitation" at bounding box center [732, 24] width 101 height 12
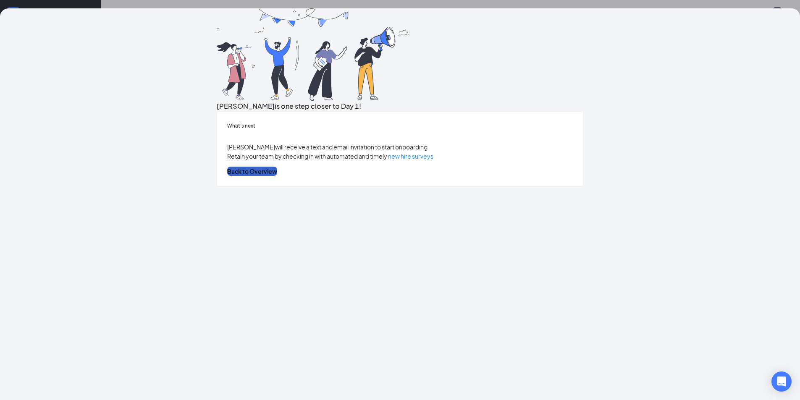
click at [277, 176] on button "Back to Overview" at bounding box center [252, 171] width 50 height 9
